Goal: Information Seeking & Learning: Check status

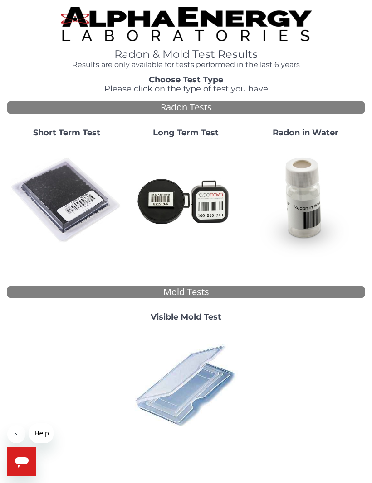
click at [63, 205] on img at bounding box center [66, 201] width 112 height 112
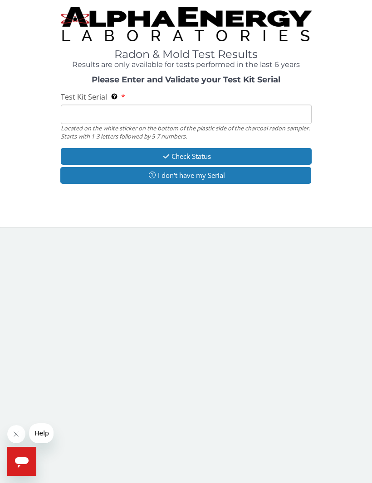
click at [222, 112] on input "Test Kit Serial Located on the white sticker on the bottom of the plastic side …" at bounding box center [186, 114] width 251 height 19
click at [86, 116] on input "Test Kit Serial Located on the white sticker on the bottom of the plastic side …" at bounding box center [186, 114] width 251 height 19
paste input "FE457281"
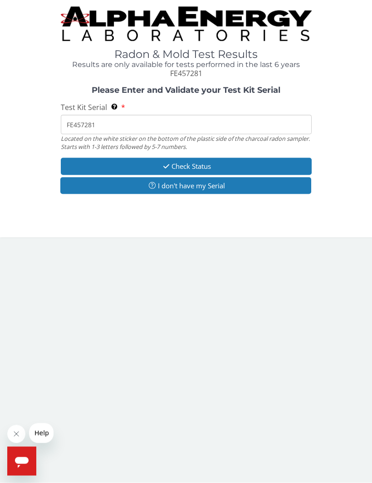
type input "FE457281"
click at [256, 162] on button "Check Status" at bounding box center [186, 166] width 251 height 17
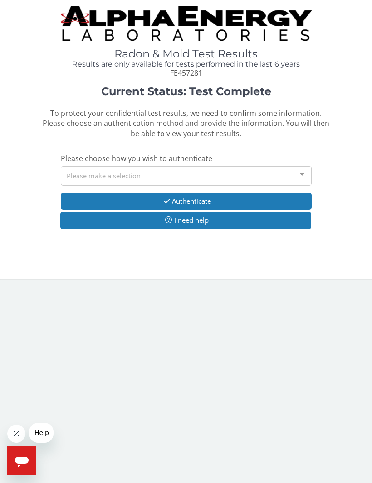
click at [304, 169] on div at bounding box center [302, 175] width 18 height 17
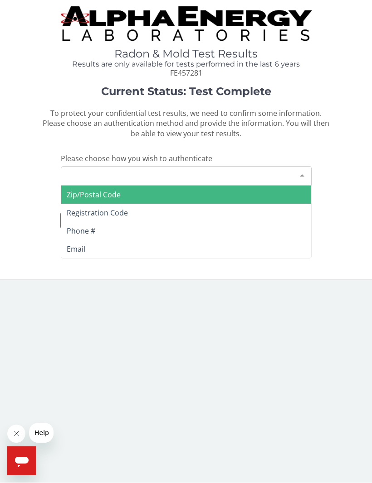
click at [155, 250] on span "Email" at bounding box center [186, 250] width 250 height 18
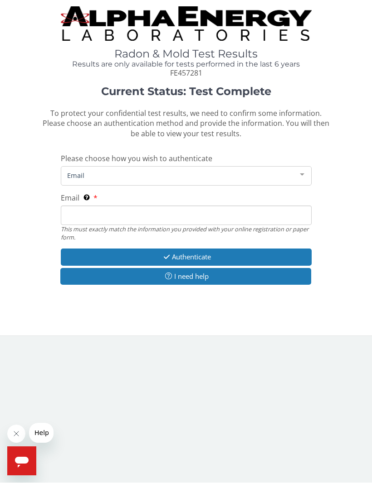
click at [180, 208] on input "Email This must exactly match the information you provided with your online reg…" at bounding box center [186, 215] width 251 height 19
type input "[EMAIL_ADDRESS][PERSON_NAME][DOMAIN_NAME]"
click at [234, 252] on button "Authenticate" at bounding box center [186, 257] width 251 height 17
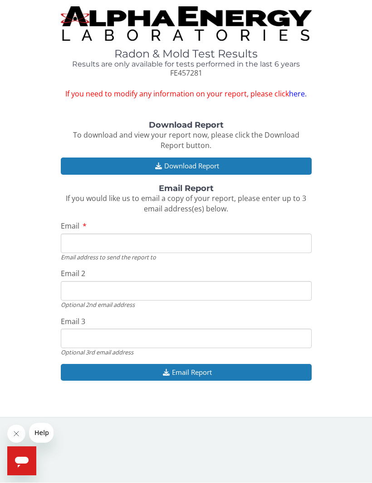
click at [281, 158] on button "Download Report" at bounding box center [186, 166] width 251 height 17
